Goal: Task Accomplishment & Management: Manage account settings

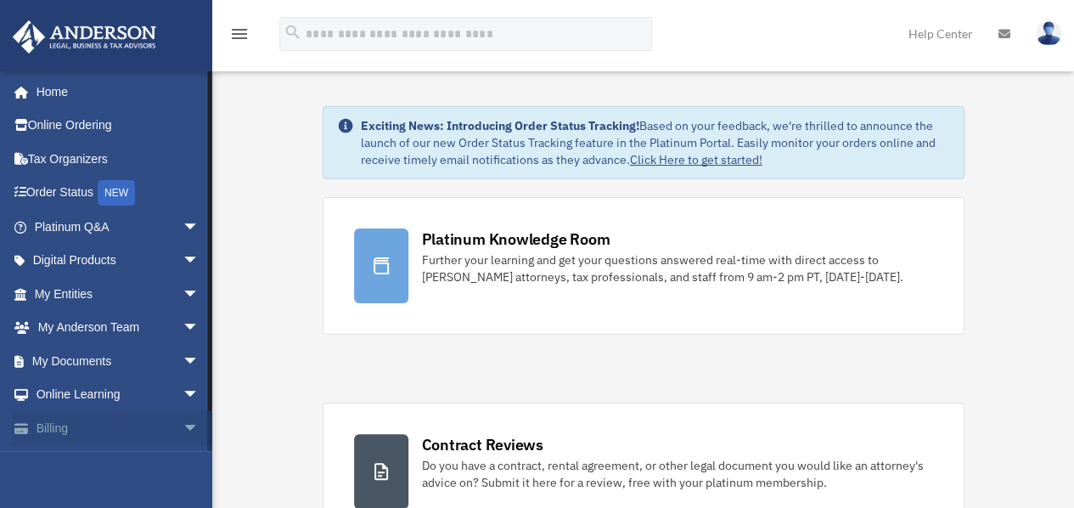
click at [61, 427] on link "Billing arrow_drop_down" at bounding box center [118, 428] width 213 height 34
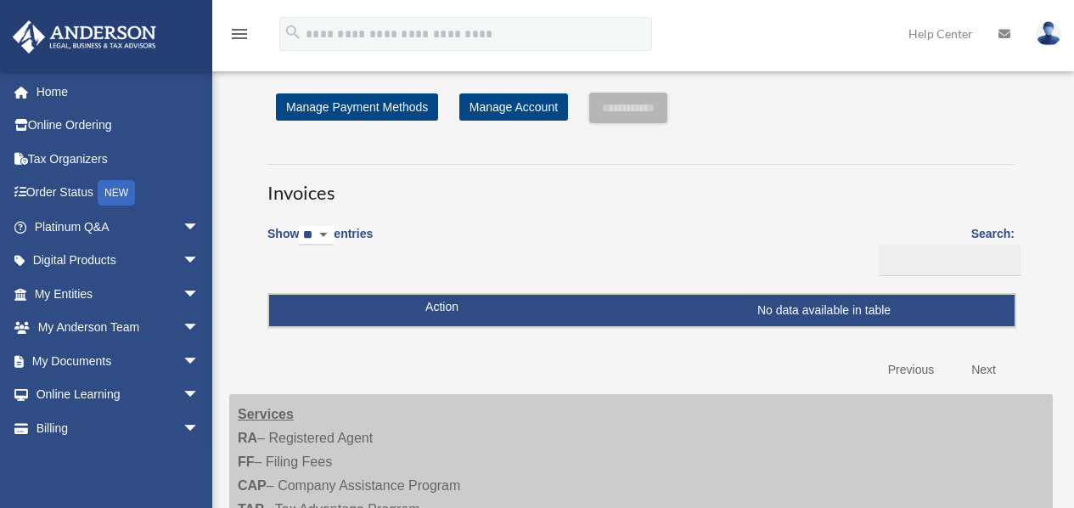
click at [183, 420] on span "arrow_drop_down" at bounding box center [200, 428] width 34 height 35
click at [503, 240] on div "Show ** ** ** *** entries Search: Pay Invoice # Invoice Name Due Date Renewal E…" at bounding box center [641, 301] width 747 height 172
click at [518, 109] on link "Manage Account" at bounding box center [513, 106] width 109 height 27
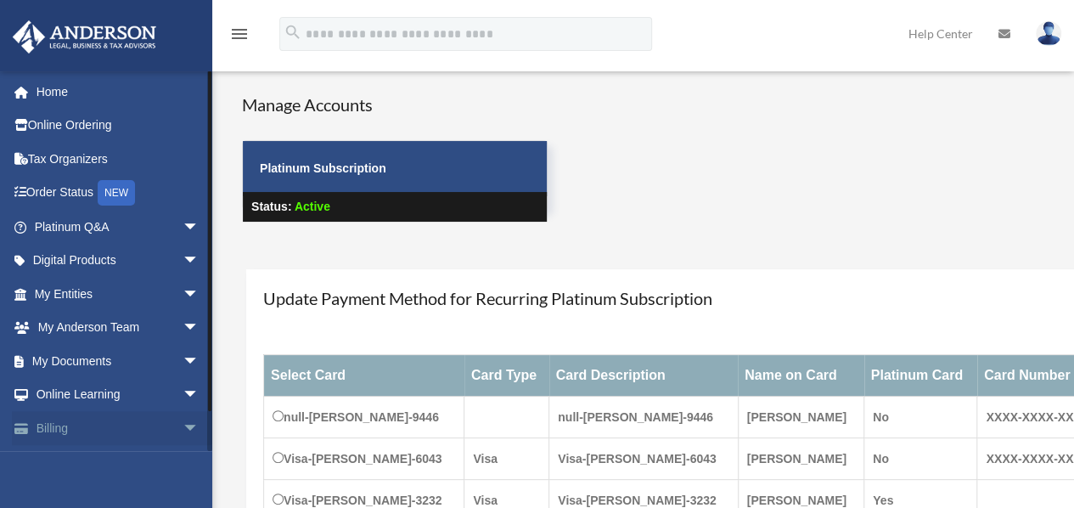
click at [51, 426] on link "Billing arrow_drop_down" at bounding box center [118, 428] width 213 height 34
click at [183, 424] on span "arrow_drop_down" at bounding box center [200, 428] width 34 height 35
click at [183, 424] on span "arrow_drop_up" at bounding box center [200, 428] width 34 height 35
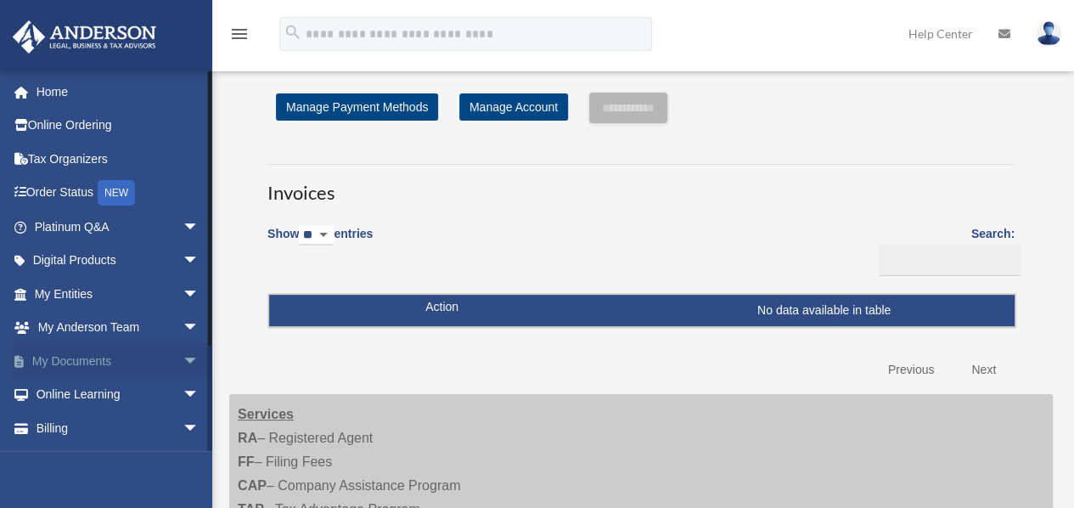
click at [183, 352] on span "arrow_drop_down" at bounding box center [200, 361] width 34 height 35
click at [183, 352] on span "arrow_drop_up" at bounding box center [200, 361] width 34 height 35
click at [63, 84] on link "Home" at bounding box center [118, 92] width 213 height 34
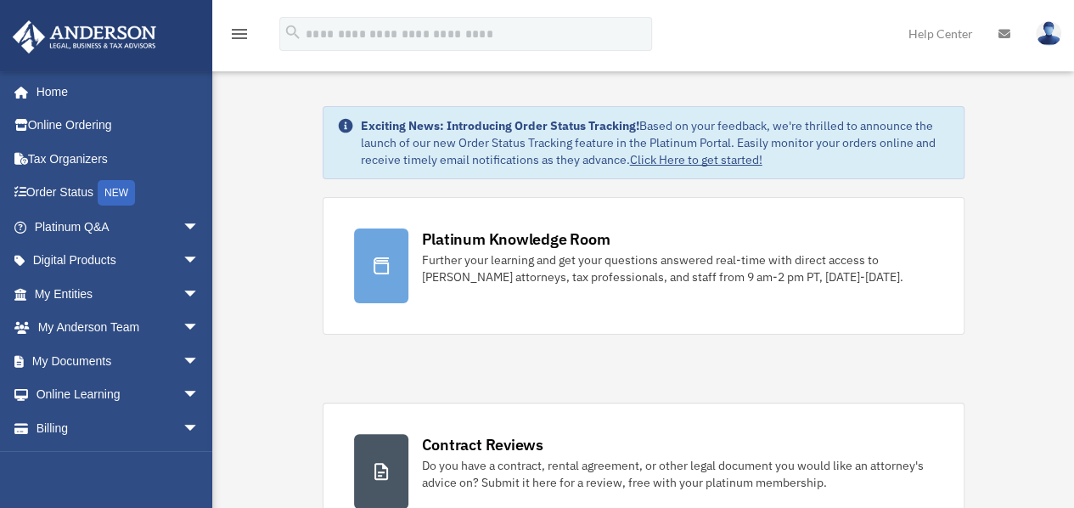
click at [1051, 32] on img at bounding box center [1048, 33] width 25 height 25
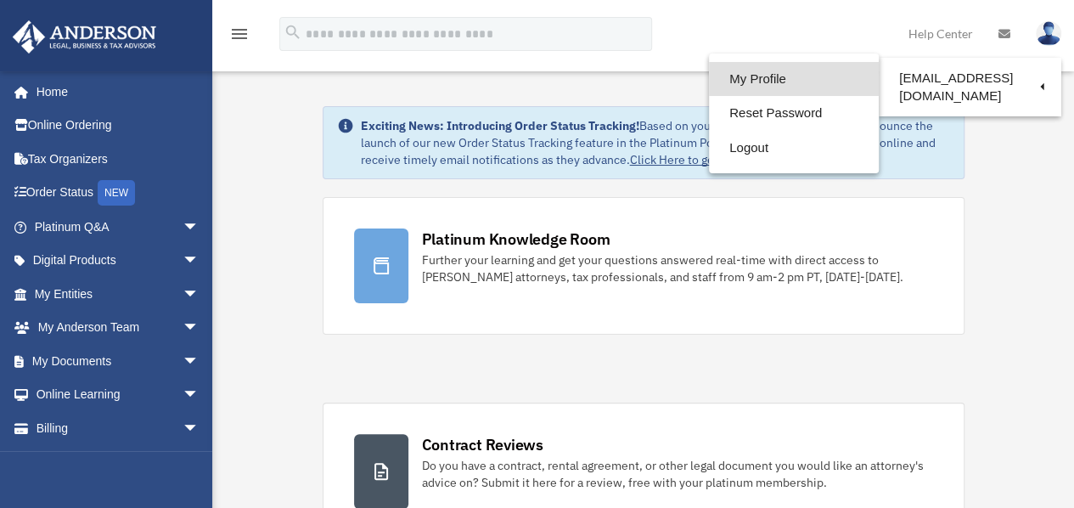
click at [766, 74] on link "My Profile" at bounding box center [794, 79] width 170 height 35
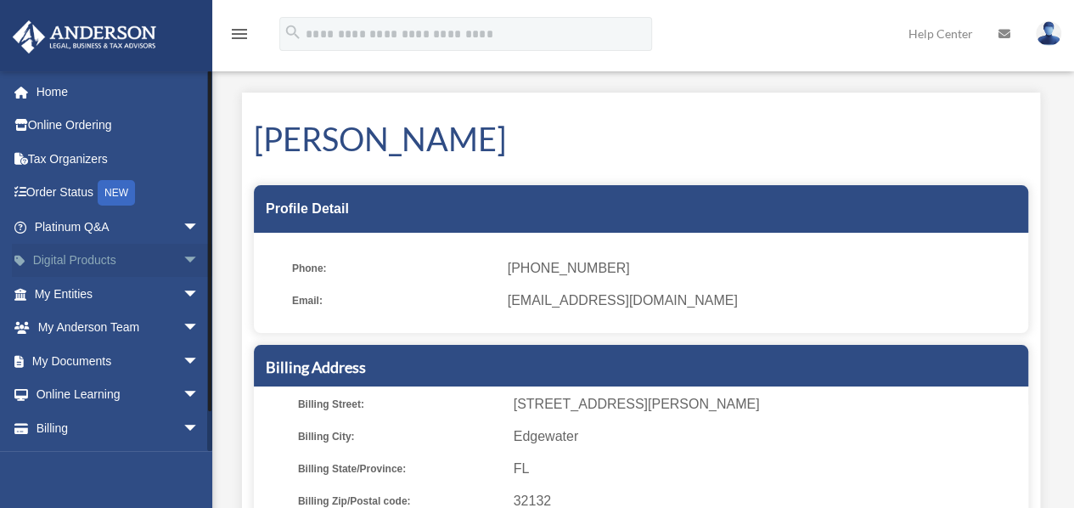
click at [183, 254] on span "arrow_drop_down" at bounding box center [200, 261] width 34 height 35
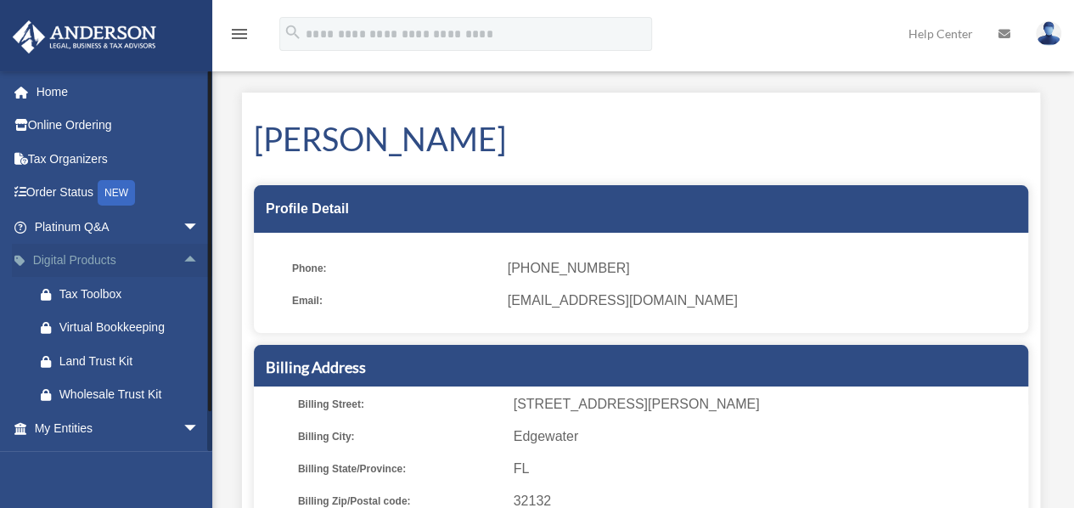
click at [183, 254] on span "arrow_drop_up" at bounding box center [200, 261] width 34 height 35
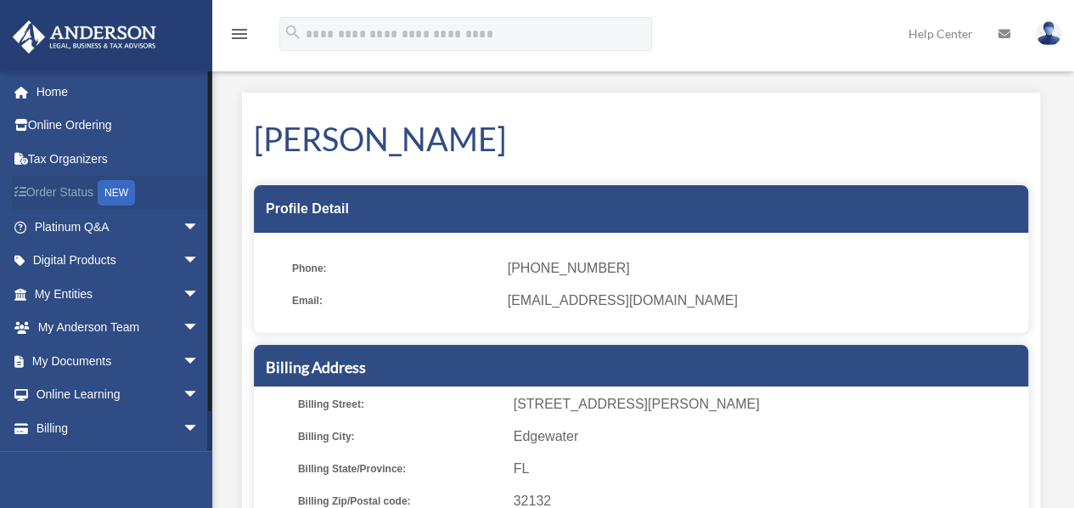
click at [68, 186] on link "Order Status NEW" at bounding box center [118, 193] width 213 height 35
click at [183, 422] on span "arrow_drop_down" at bounding box center [200, 428] width 34 height 35
click at [183, 422] on span "arrow_drop_up" at bounding box center [200, 428] width 34 height 35
click at [68, 422] on link "Billing arrow_drop_down" at bounding box center [118, 428] width 213 height 34
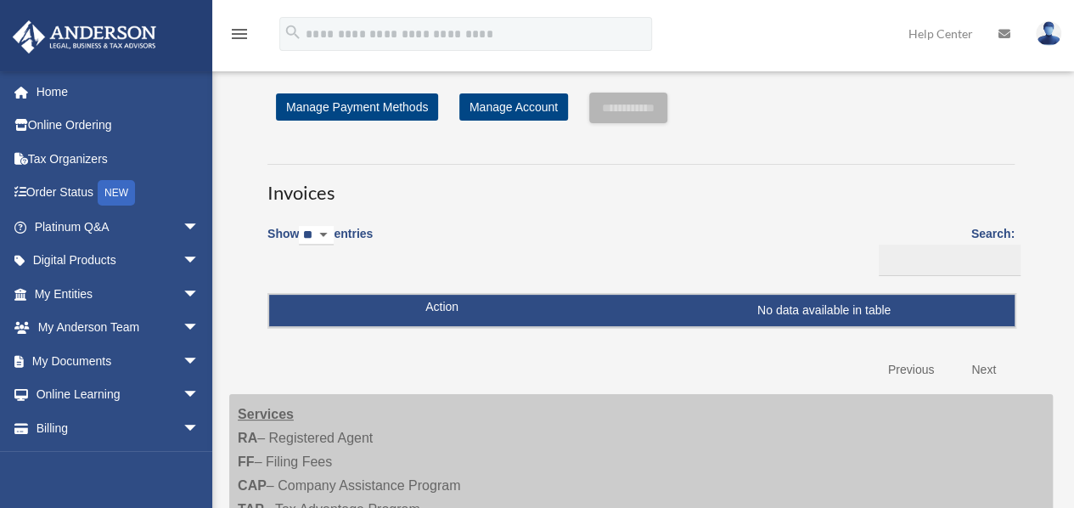
click at [334, 235] on select "** ** ** ***" at bounding box center [316, 236] width 35 height 20
